Goal: Find specific page/section

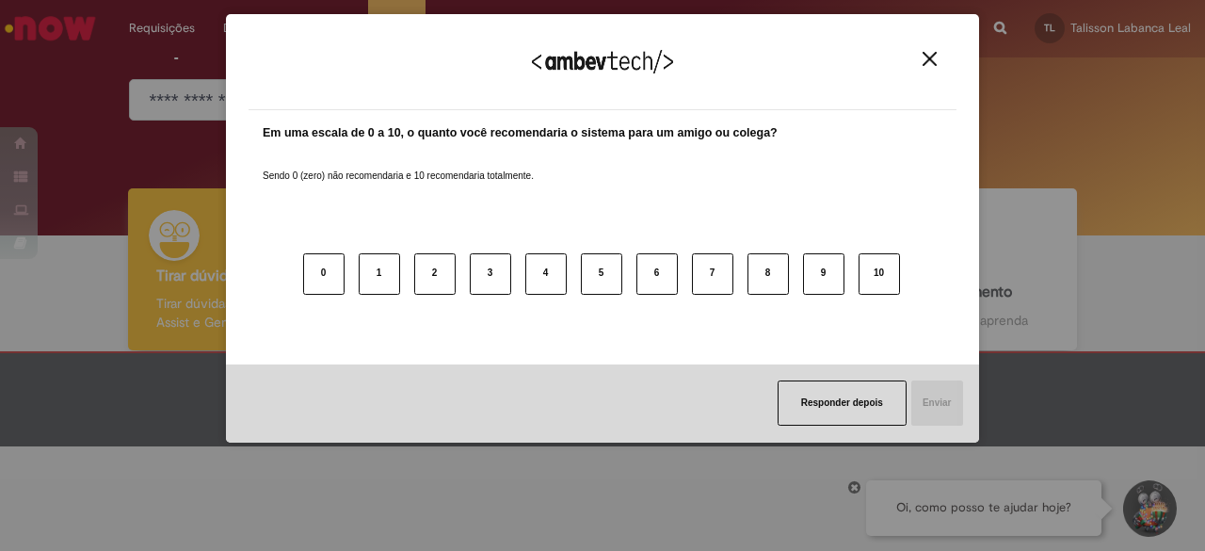
scroll to position [105, 0]
click at [922, 56] on img "Close" at bounding box center [929, 59] width 14 height 14
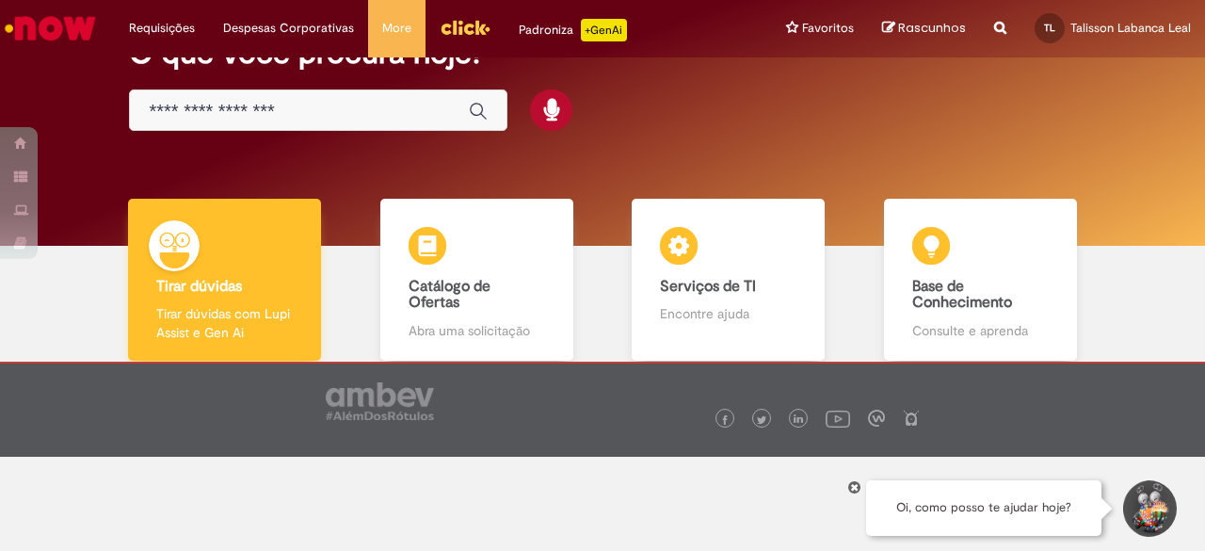
scroll to position [0, 0]
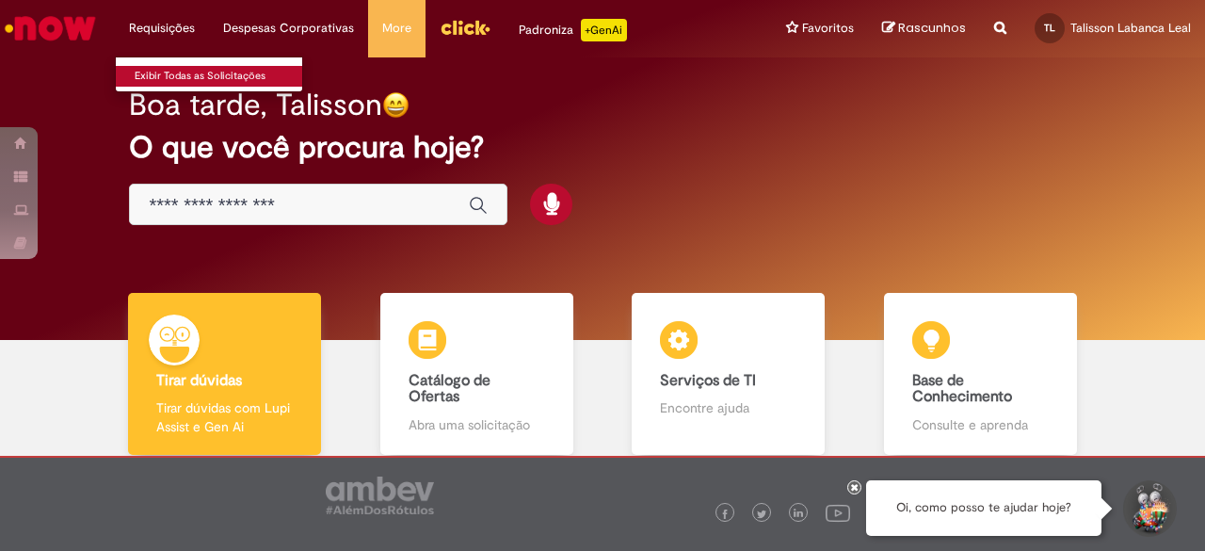
click at [171, 68] on link "Exibir Todas as Solicitações" at bounding box center [219, 76] width 207 height 21
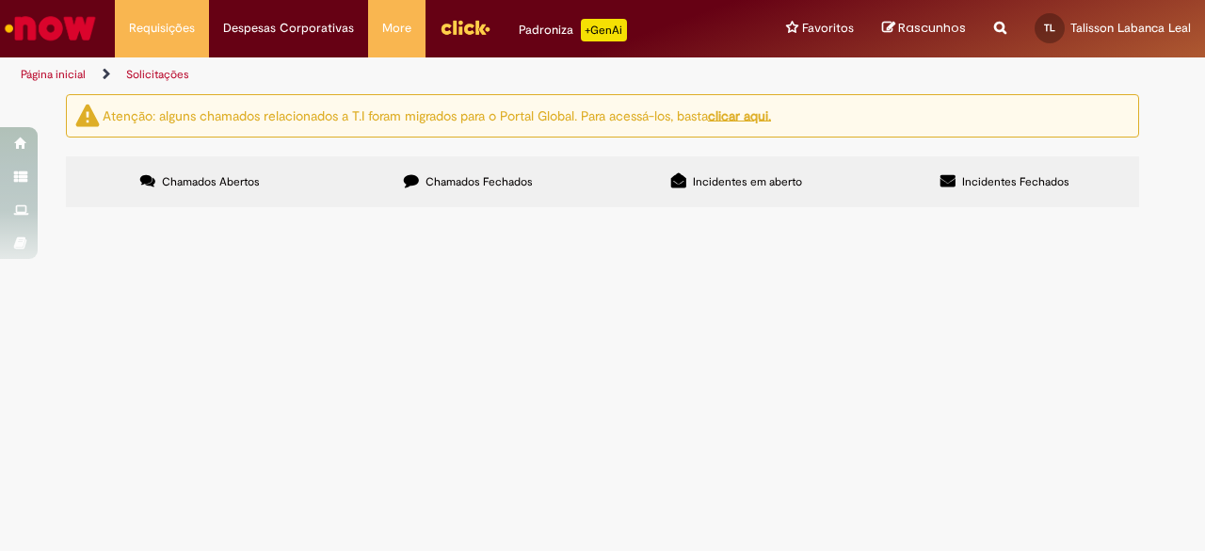
click at [495, 174] on span "Chamados Fechados" at bounding box center [478, 181] width 107 height 15
click at [0, 0] on span "Sou novo admitido e essa solicitação conduz com a 1ª VIA DO CRACHÁ Dispensando …" at bounding box center [0, 0] width 0 height 0
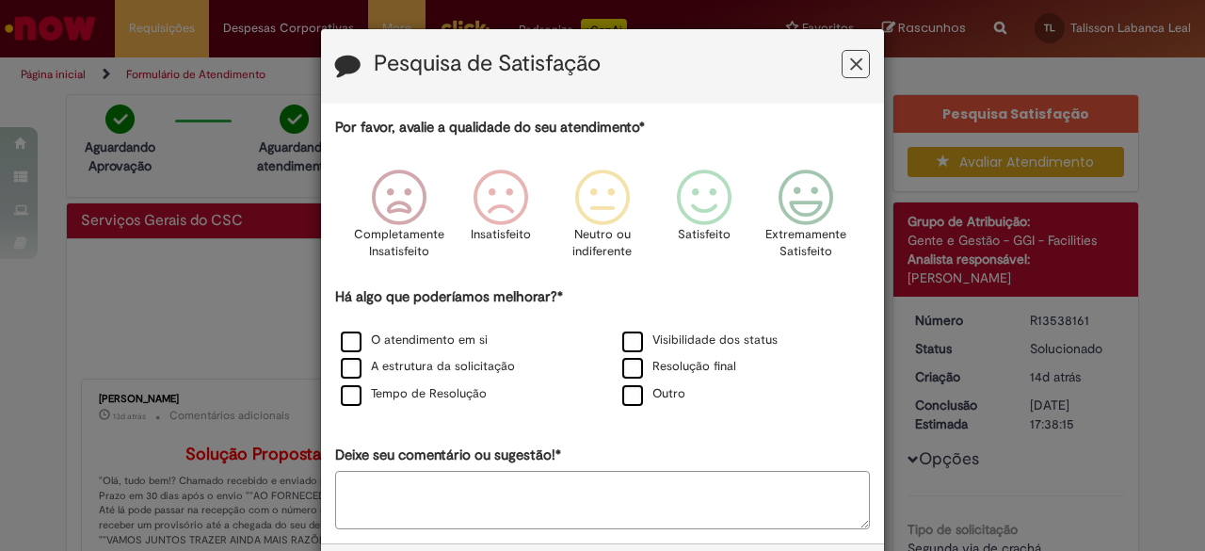
click at [853, 63] on icon "Feedback" at bounding box center [856, 65] width 12 height 20
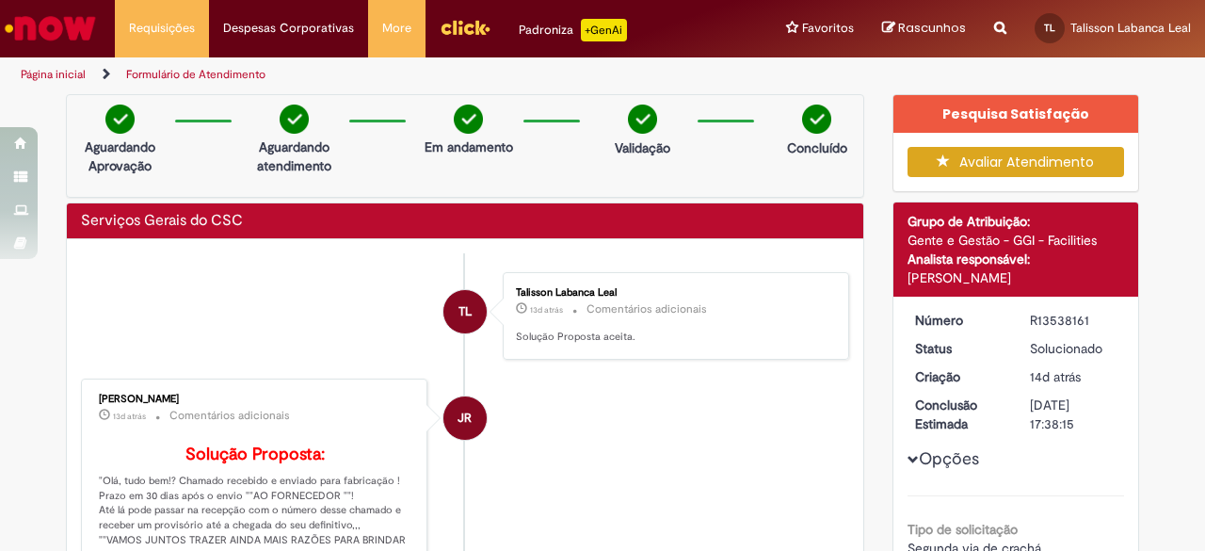
click at [30, 70] on link "Página inicial" at bounding box center [53, 74] width 65 height 15
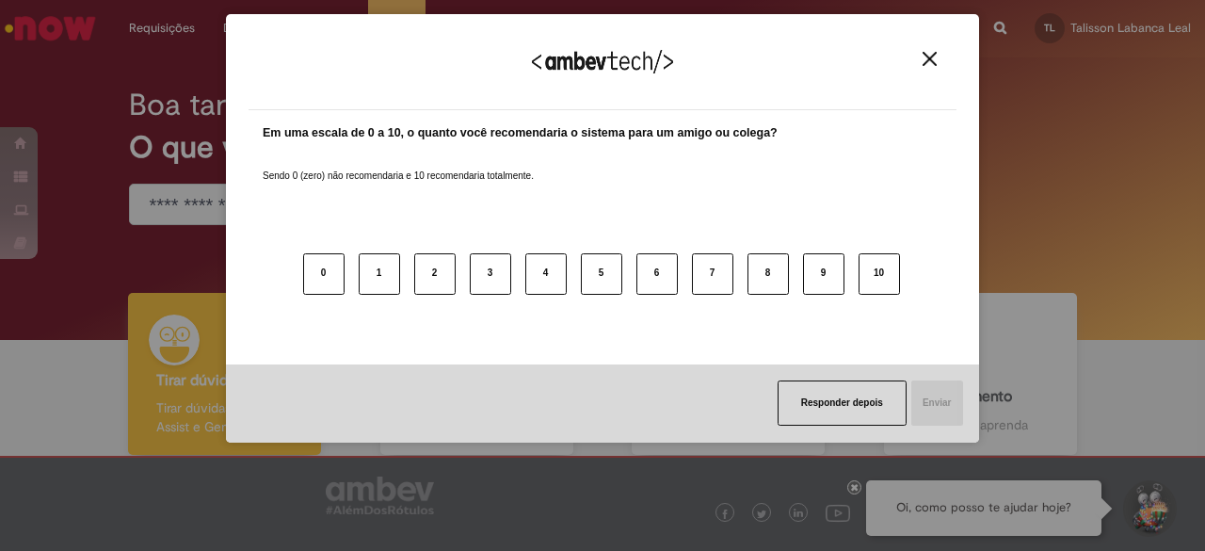
click at [934, 55] on img "Close" at bounding box center [929, 59] width 14 height 14
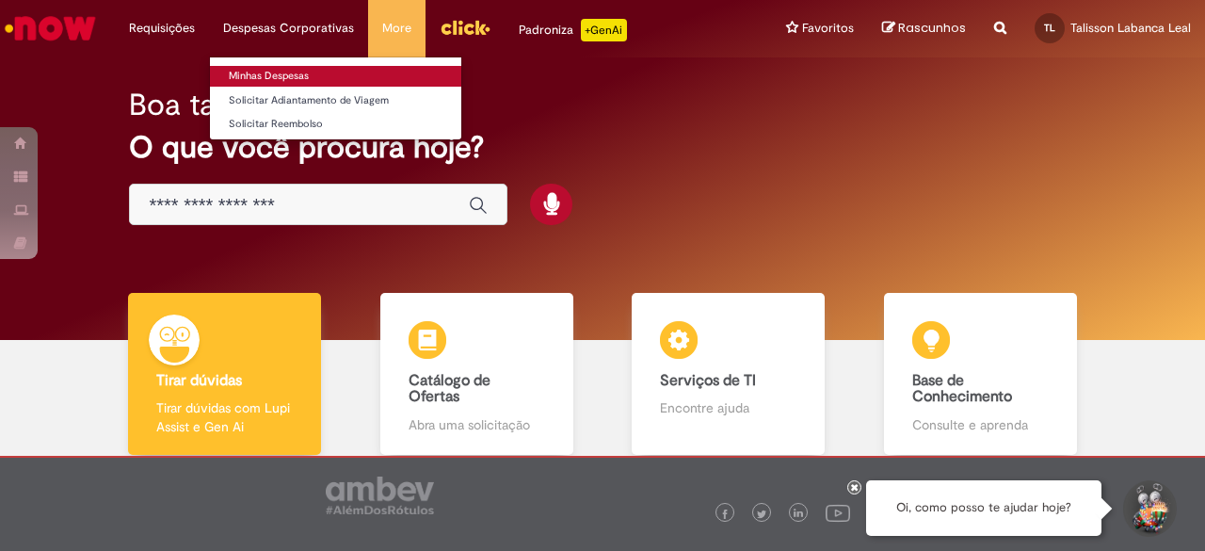
click at [288, 67] on link "Minhas Despesas" at bounding box center [335, 76] width 251 height 21
